Goal: Task Accomplishment & Management: Complete application form

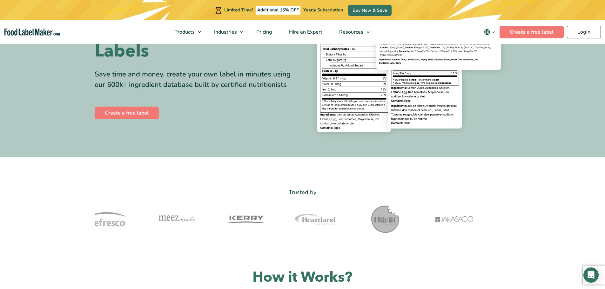
scroll to position [95, 0]
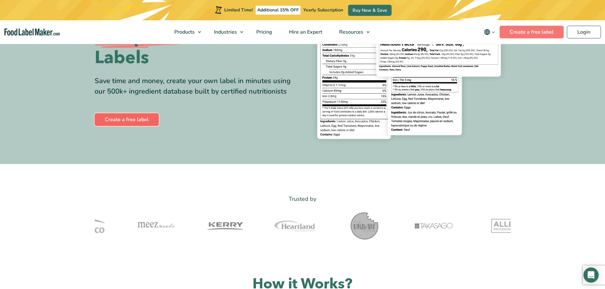
click at [148, 121] on link "Create a free label" at bounding box center [127, 119] width 64 height 13
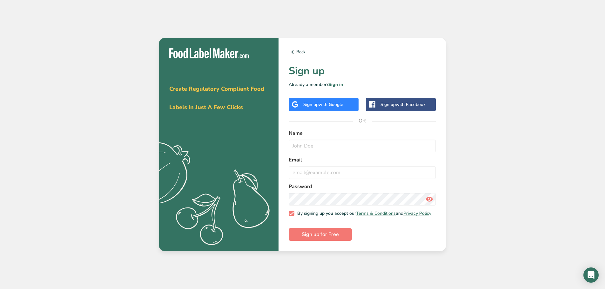
click at [313, 99] on div "Sign up with Google" at bounding box center [324, 104] width 70 height 13
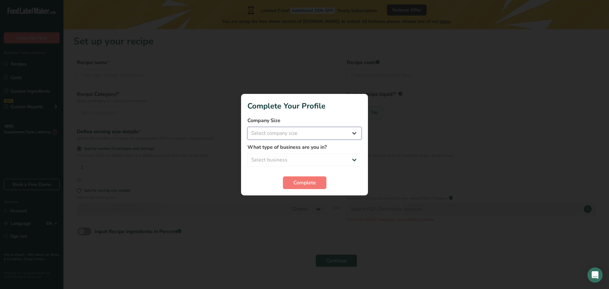
click at [333, 137] on select "Select company size Fewer than 10 Employees 10 to 50 Employees 51 to 500 Employ…" at bounding box center [305, 133] width 114 height 13
select select "1"
click at [248, 127] on select "Select company size Fewer than 10 Employees 10 to 50 Employees 51 to 500 Employ…" at bounding box center [305, 133] width 114 height 13
click at [332, 159] on select "Select business Packaged Food Manufacturer Restaurant & Cafe Bakery Meal Plans …" at bounding box center [305, 160] width 114 height 13
click at [248, 154] on select "Select business Packaged Food Manufacturer Restaurant & Cafe Bakery Meal Plans …" at bounding box center [305, 160] width 114 height 13
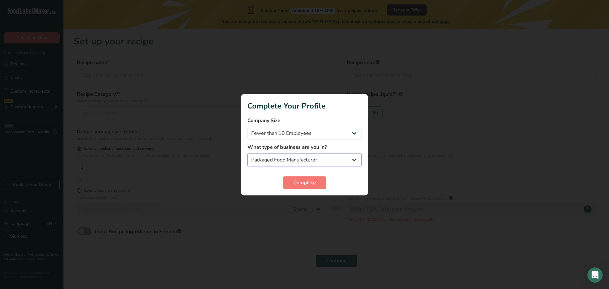
click at [304, 158] on select "Packaged Food Manufacturer Restaurant & Cafe Bakery Meal Plans & Catering Compa…" at bounding box center [305, 160] width 114 height 13
select select "8"
click at [248, 154] on select "Packaged Food Manufacturer Restaurant & Cafe Bakery Meal Plans & Catering Compa…" at bounding box center [305, 160] width 114 height 13
click at [302, 180] on span "Complete" at bounding box center [305, 183] width 23 height 8
